Goal: Book appointment/travel/reservation

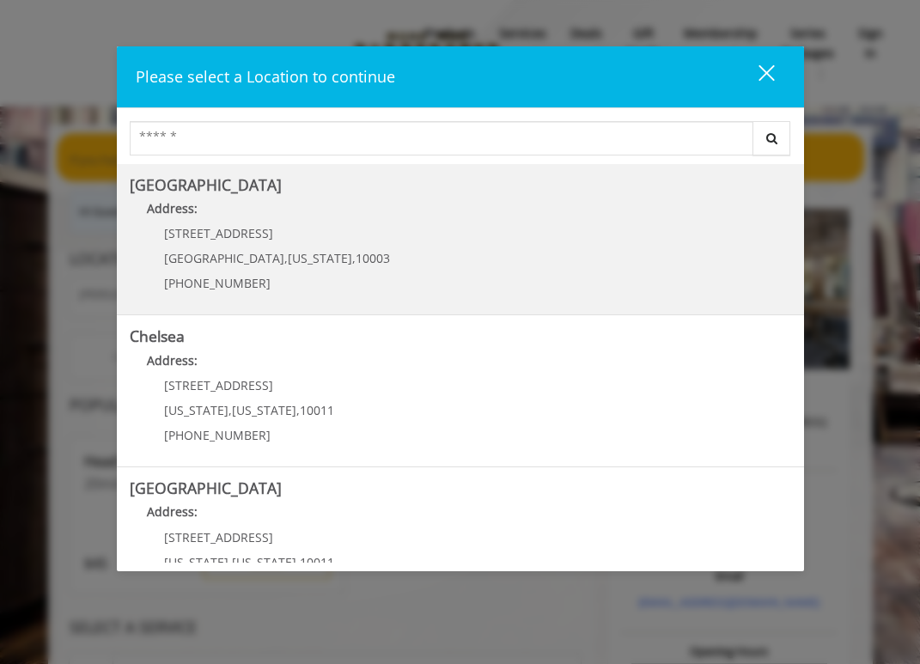
click at [218, 230] on span "[STREET_ADDRESS]" at bounding box center [218, 233] width 109 height 16
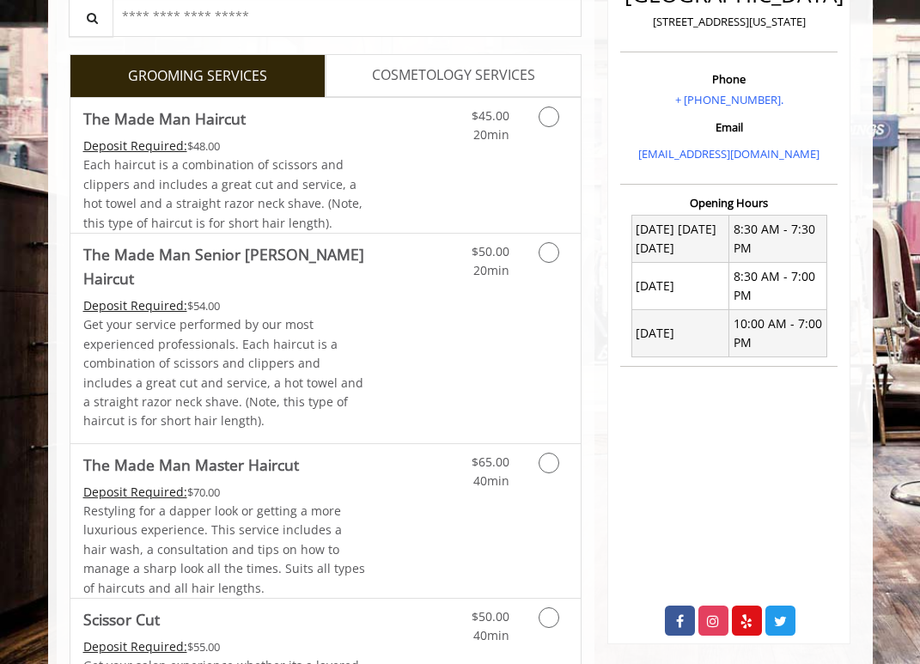
scroll to position [430, 0]
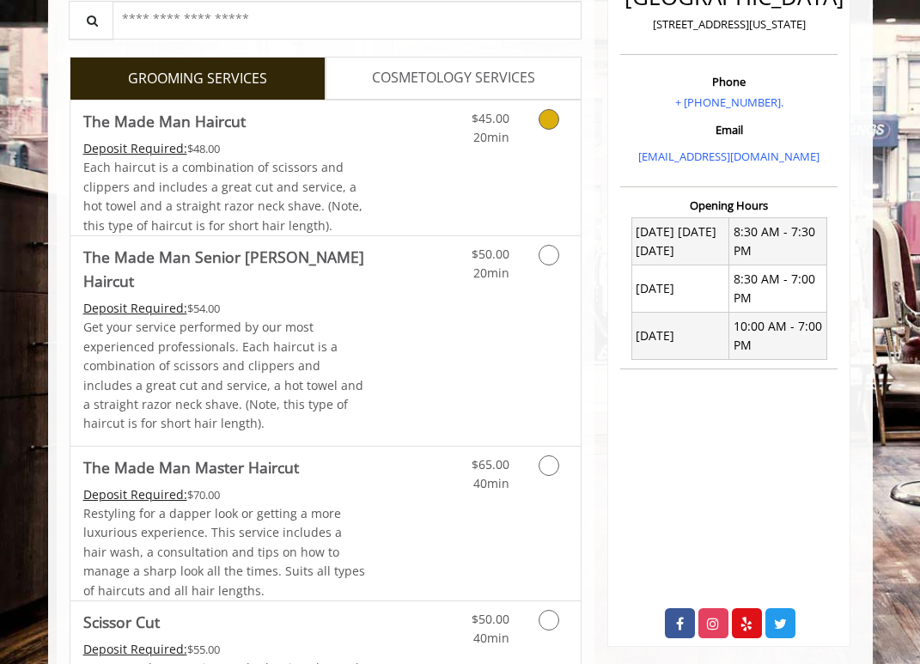
click at [552, 119] on icon "Grooming services" at bounding box center [549, 119] width 21 height 21
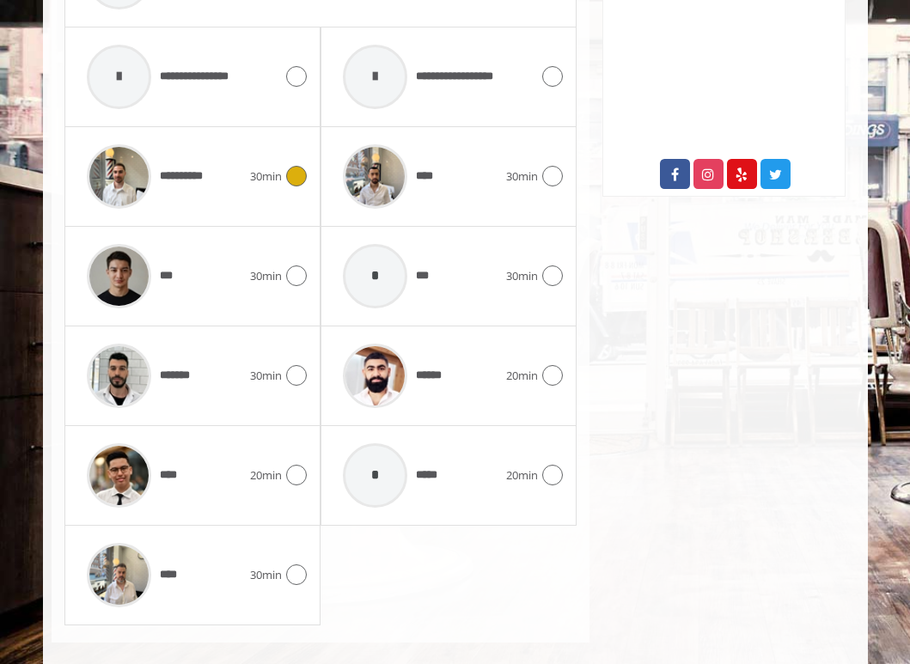
scroll to position [878, 0]
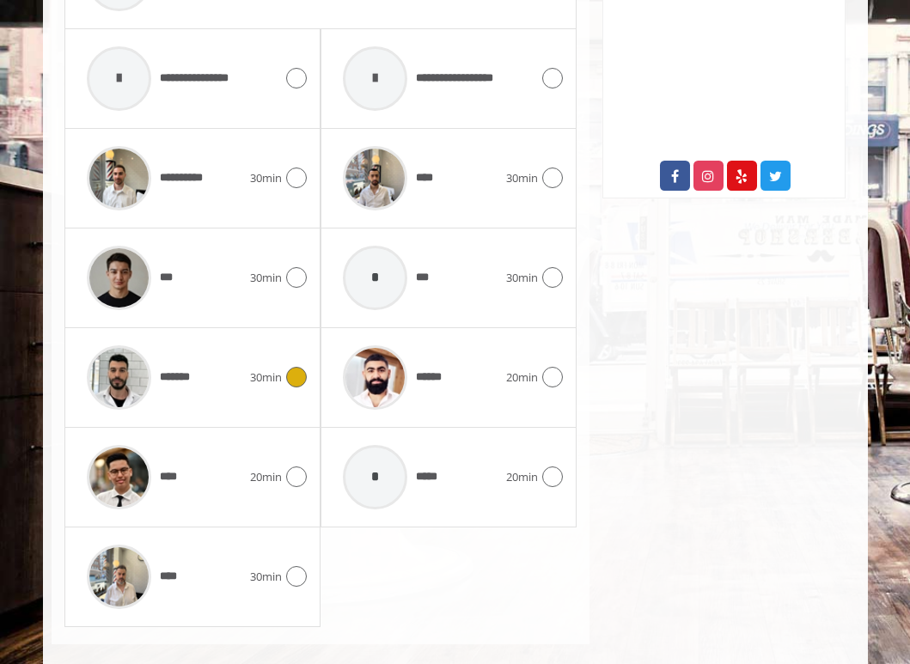
click at [110, 384] on img at bounding box center [119, 378] width 64 height 64
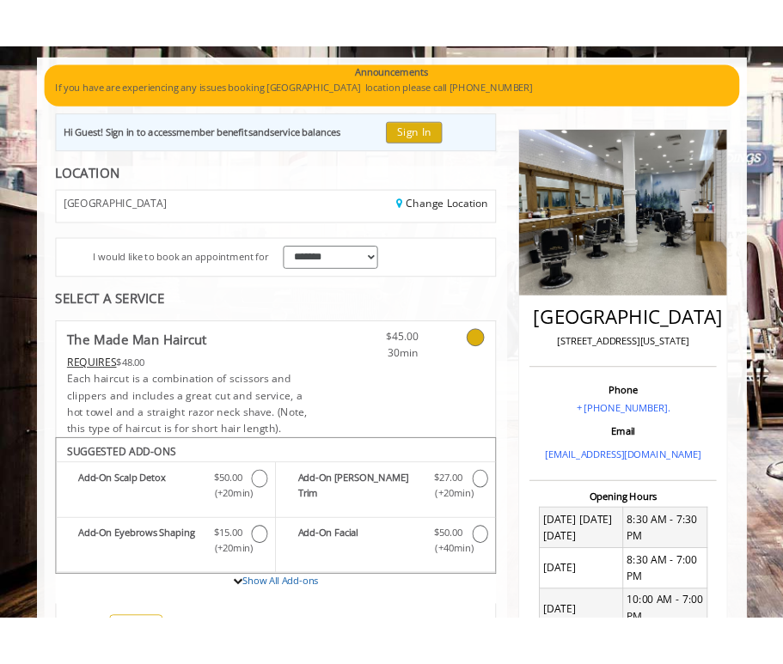
scroll to position [111, 0]
